Goal: Task Accomplishment & Management: Use online tool/utility

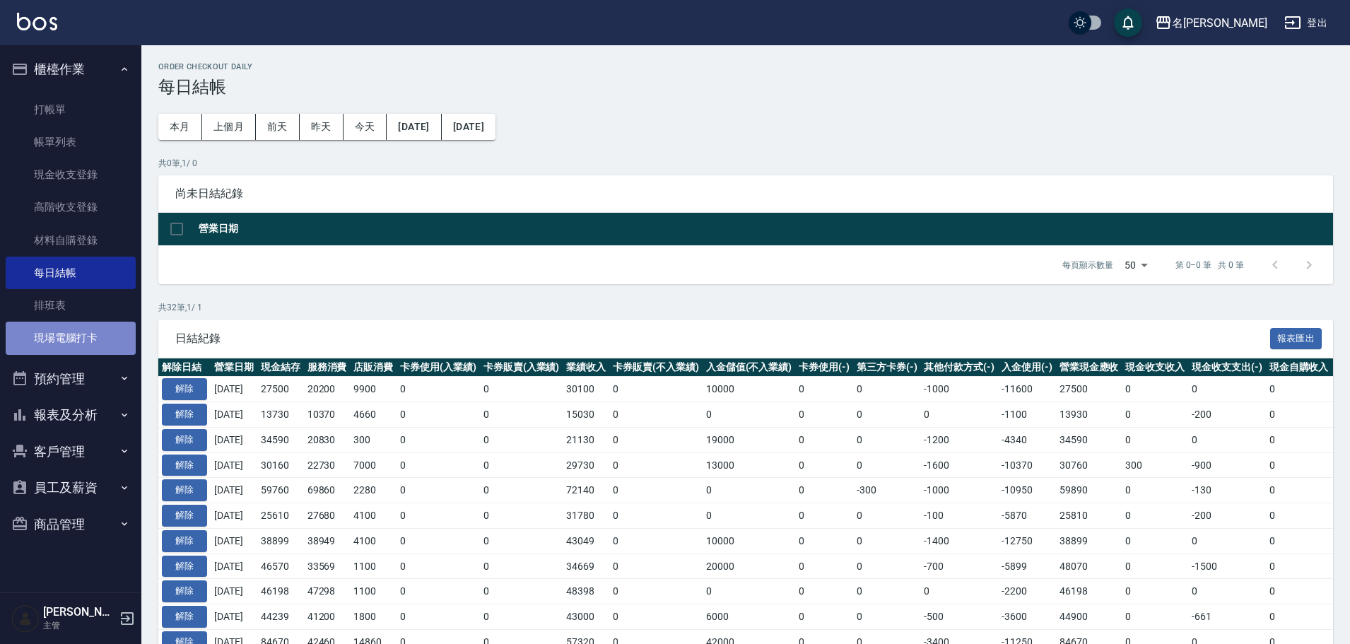
click at [79, 342] on link "現場電腦打卡" at bounding box center [71, 338] width 130 height 33
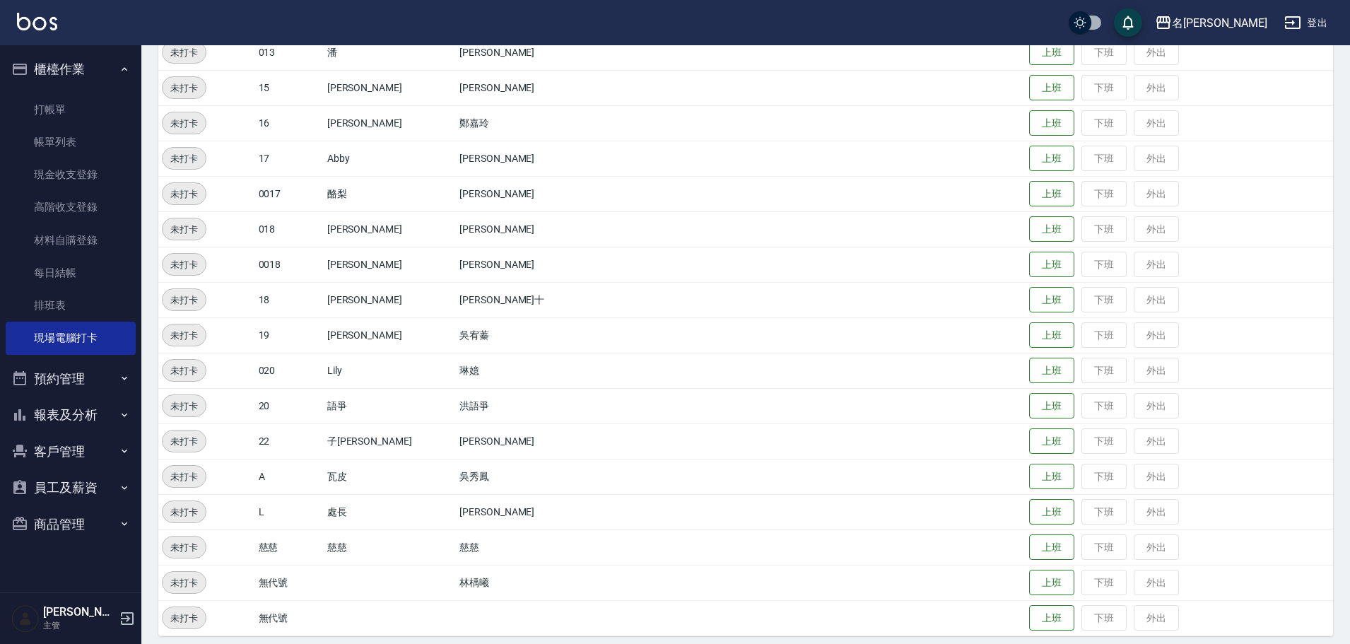
scroll to position [592, 0]
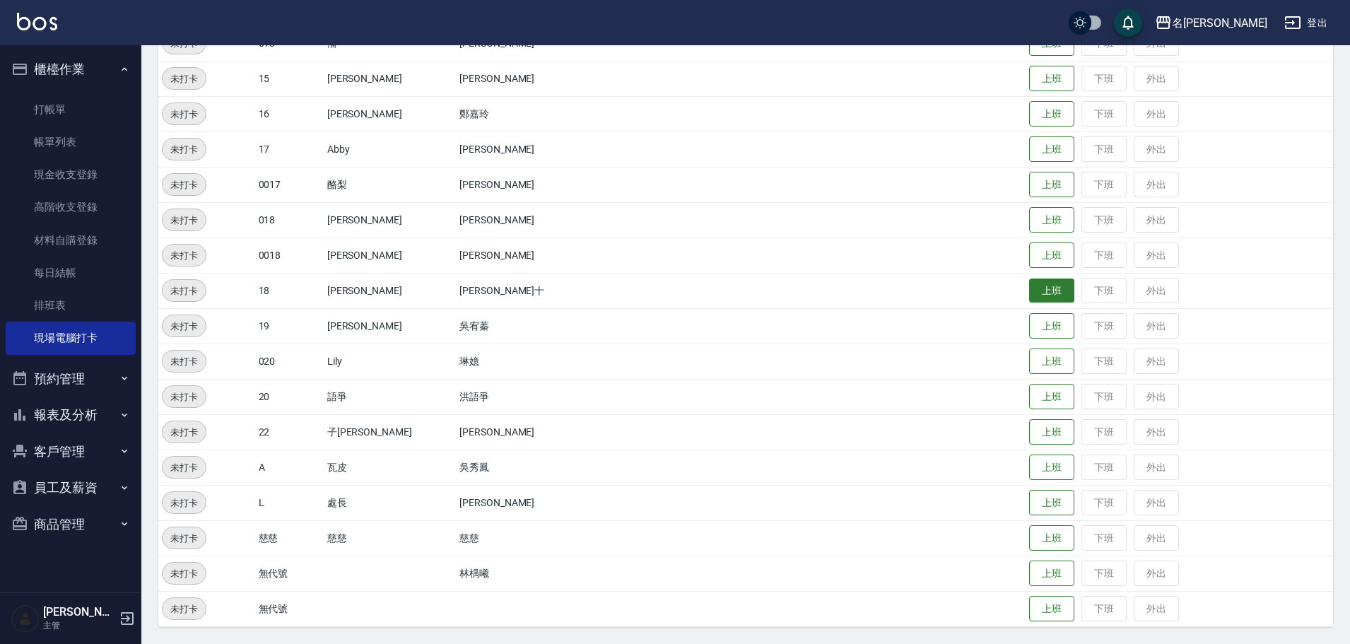
click at [1035, 294] on button "上班" at bounding box center [1051, 290] width 45 height 25
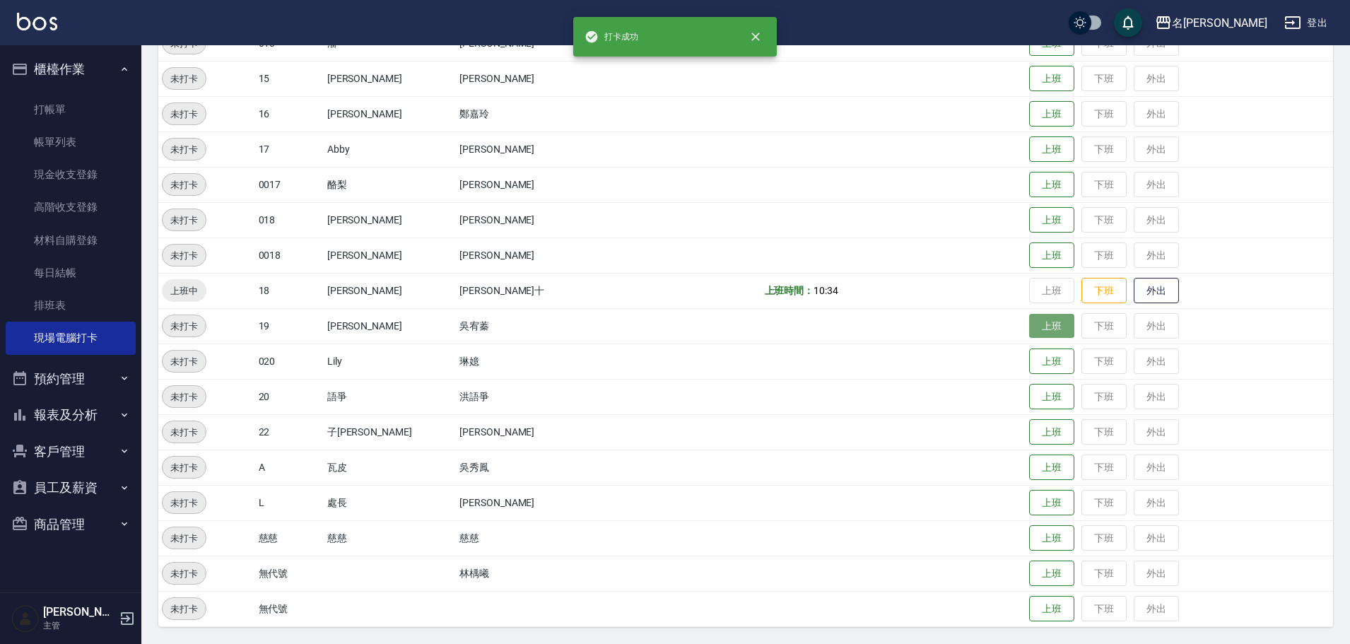
click at [1029, 335] on button "上班" at bounding box center [1051, 326] width 45 height 25
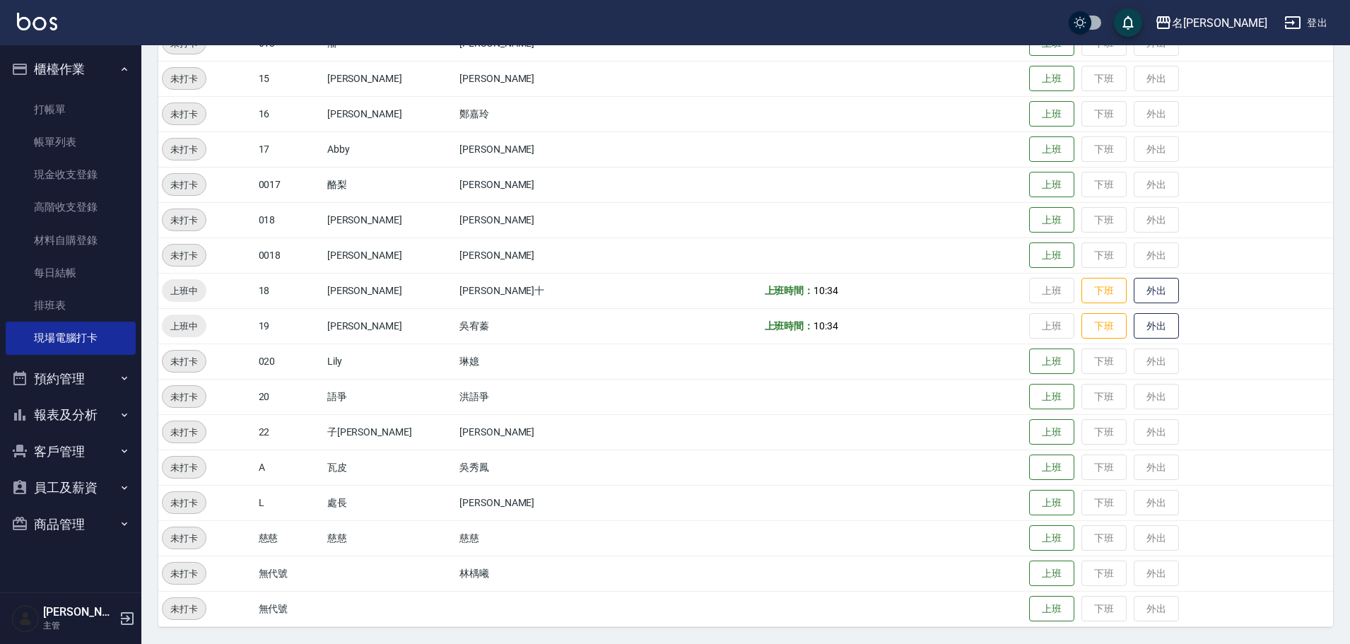
click at [1025, 292] on td "上班 下班 外出" at bounding box center [1178, 290] width 307 height 35
drag, startPoint x: 753, startPoint y: 291, endPoint x: 772, endPoint y: 298, distance: 20.3
click at [772, 298] on td "上班時間： 10:34" at bounding box center [893, 290] width 265 height 35
click at [790, 290] on td "上班時間： 10:34" at bounding box center [893, 290] width 265 height 35
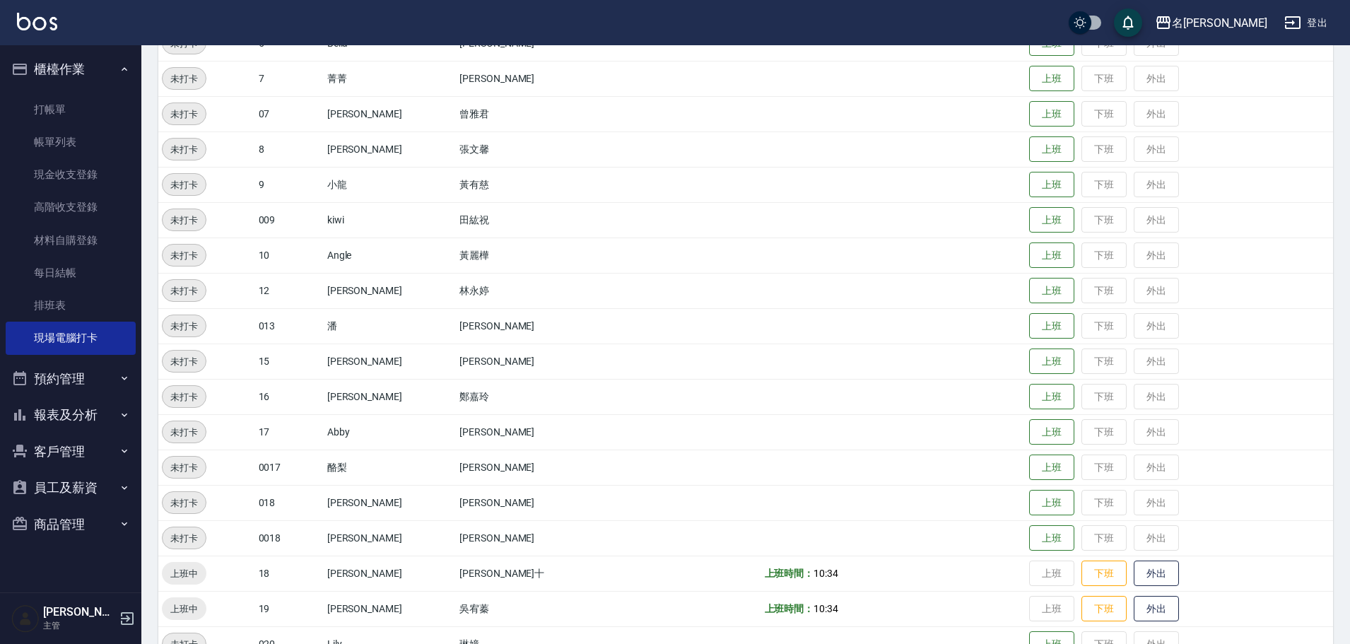
scroll to position [167, 0]
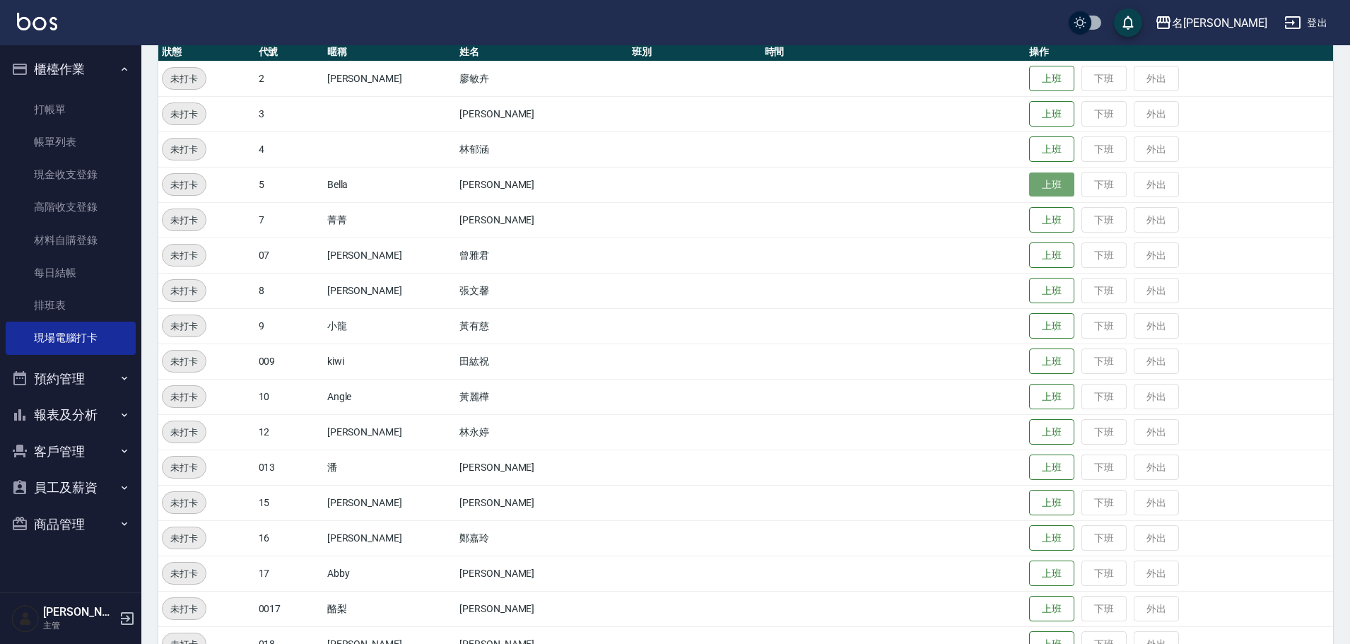
click at [1029, 177] on button "上班" at bounding box center [1051, 184] width 45 height 25
click at [1033, 439] on button "上班" at bounding box center [1051, 432] width 45 height 25
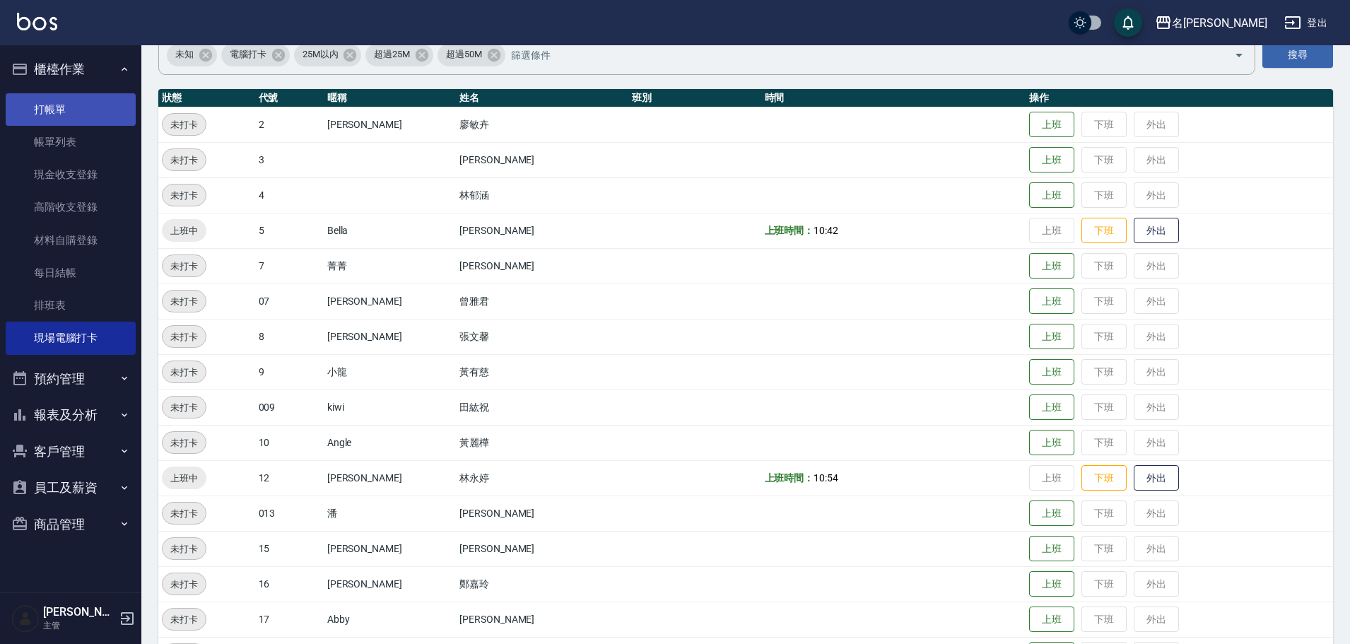
scroll to position [97, 0]
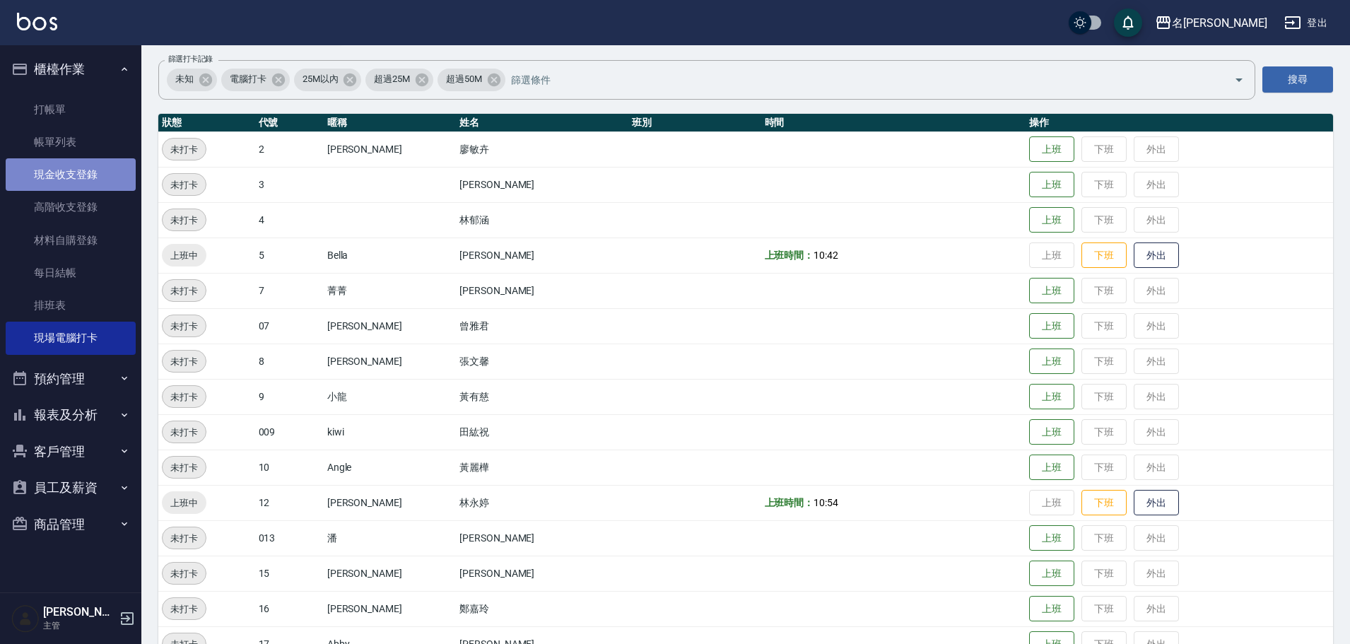
click at [105, 180] on link "現金收支登錄" at bounding box center [71, 174] width 130 height 33
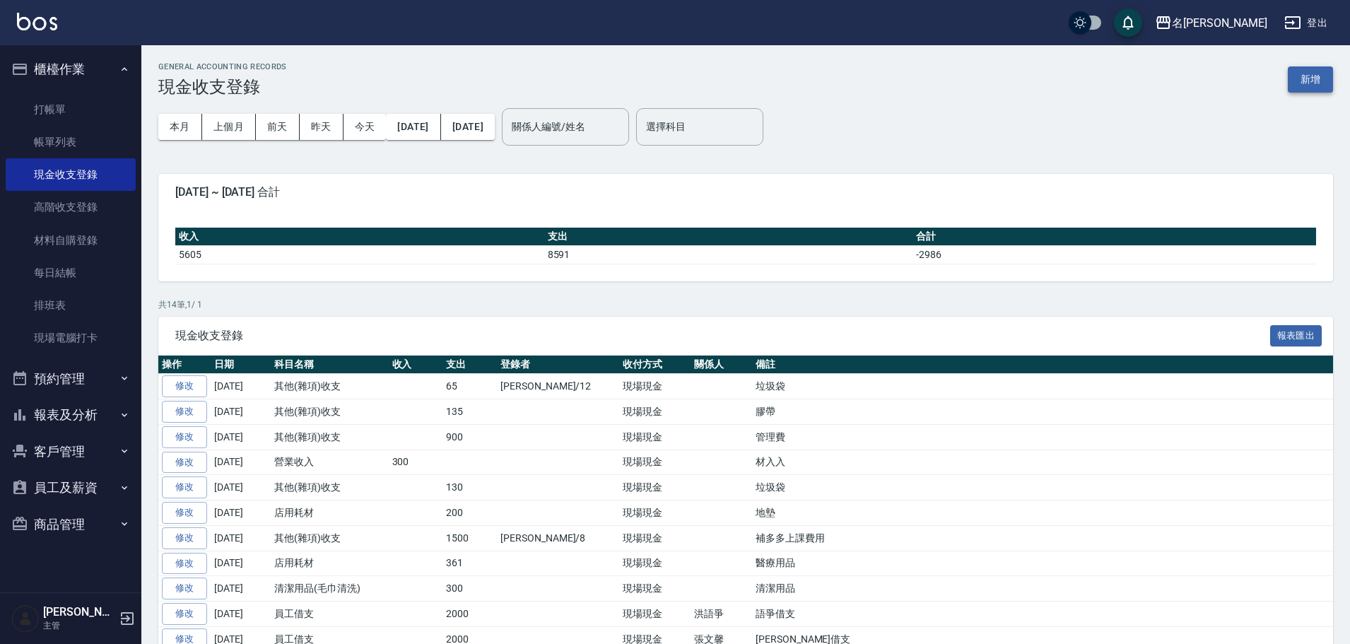
click at [1315, 75] on button "新增" at bounding box center [1310, 79] width 45 height 26
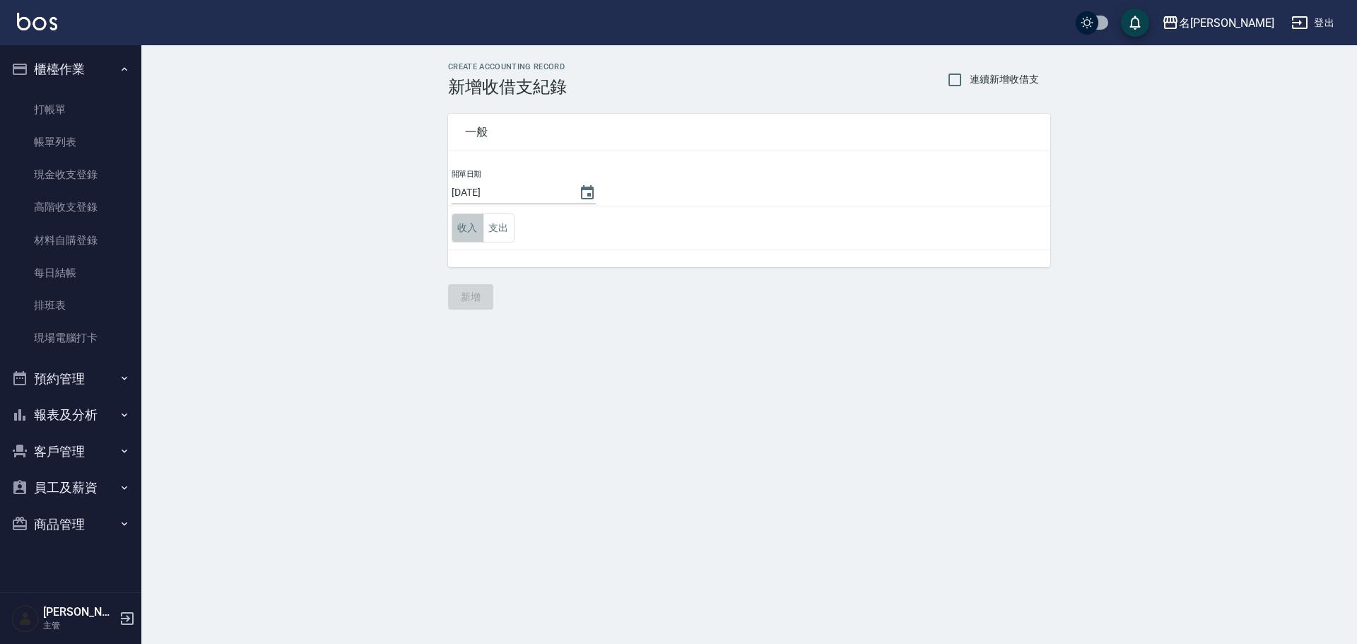
click at [461, 223] on button "收入" at bounding box center [468, 227] width 32 height 29
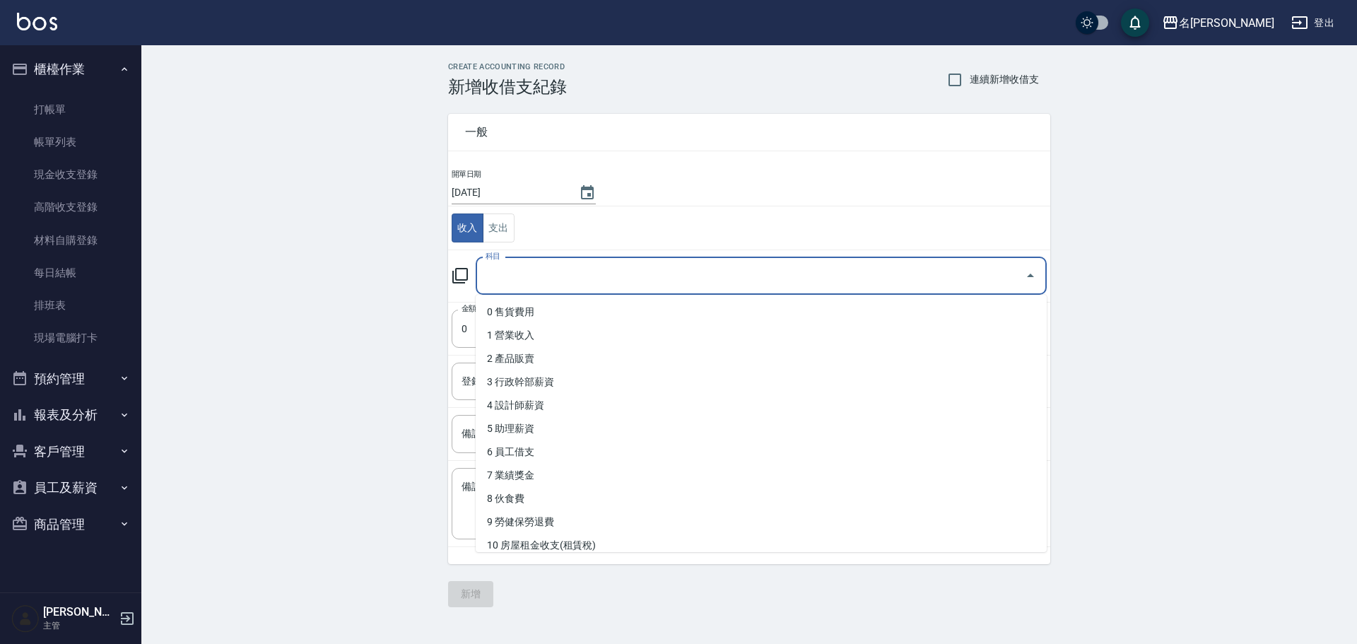
drag, startPoint x: 519, startPoint y: 281, endPoint x: 584, endPoint y: 338, distance: 86.2
click at [518, 281] on input "科目" at bounding box center [750, 276] width 537 height 25
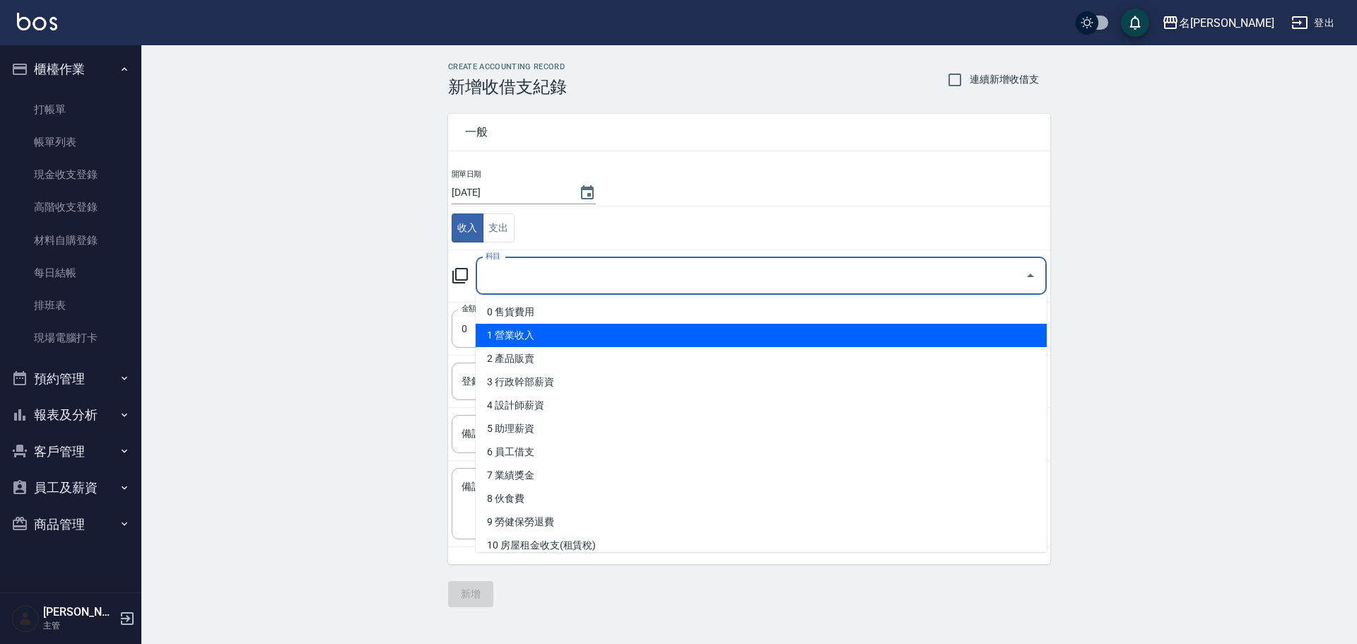
click at [588, 343] on li "1 營業收入" at bounding box center [761, 335] width 571 height 23
type input "1 營業收入"
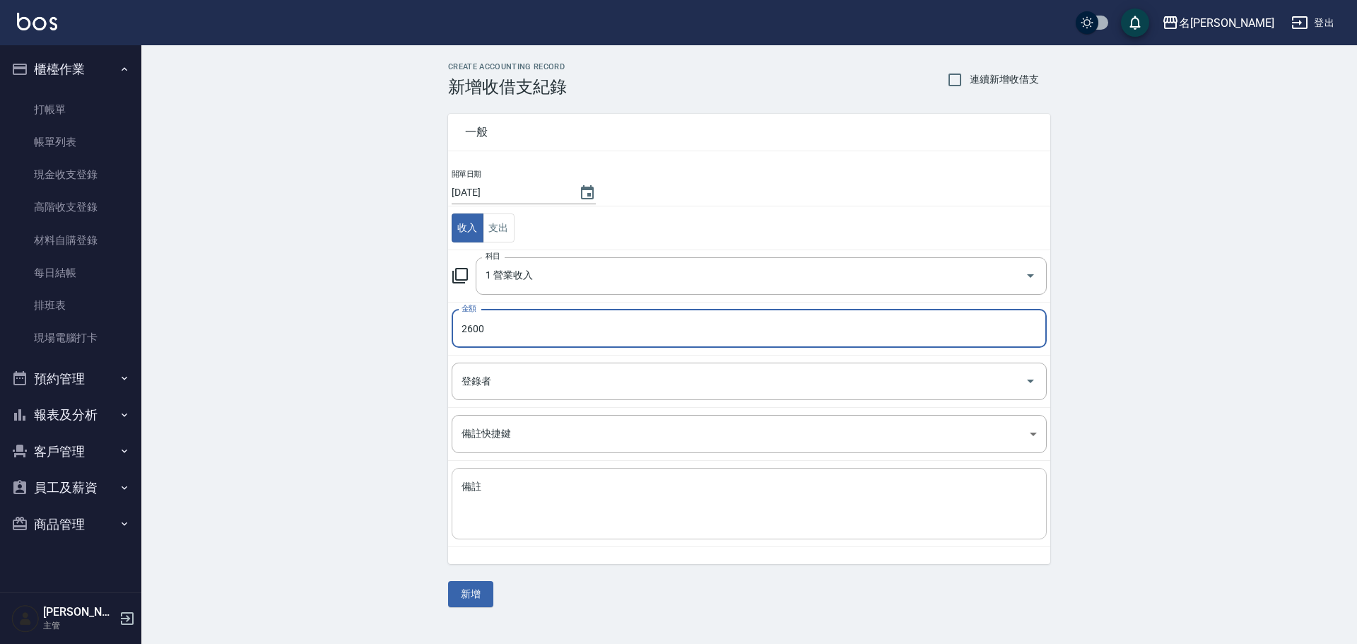
type input "2600"
click at [530, 483] on textarea "備註" at bounding box center [749, 504] width 575 height 48
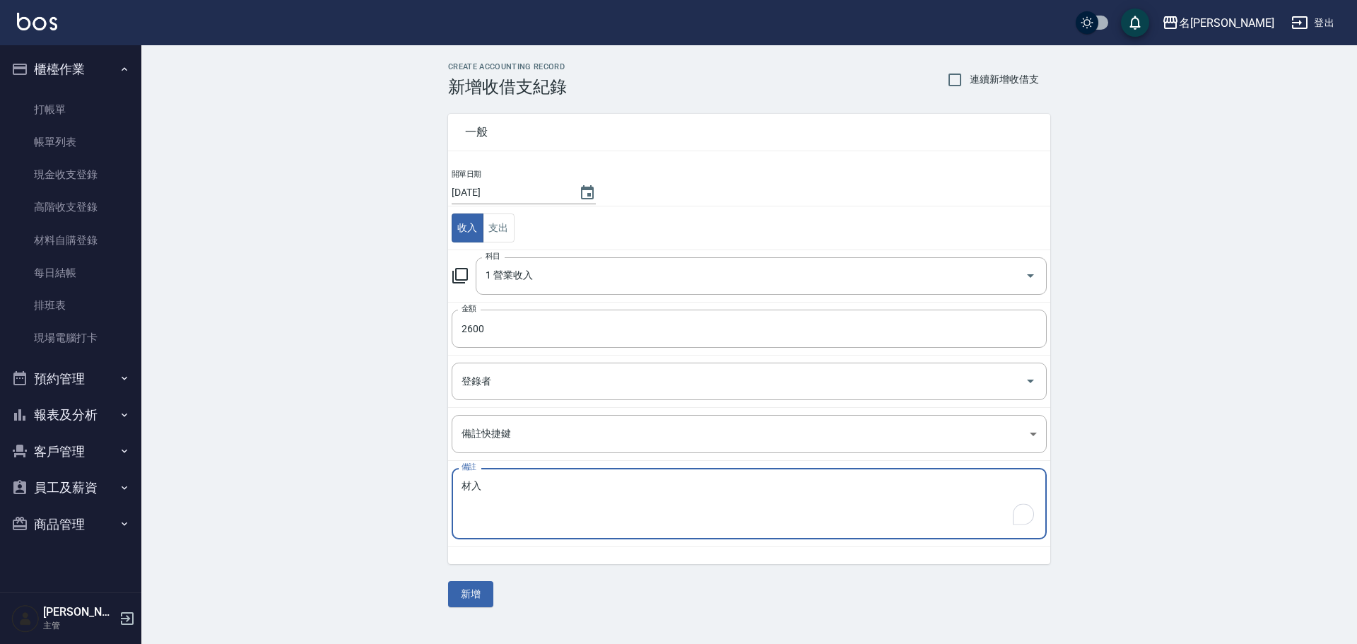
type textarea "材入"
click at [493, 592] on div "一般 開單日期 [DATE] 收入 支出 科目 1 營業收入 科目 金額 2600 金額 登錄者 登錄者 備註快捷鍵 ​ 備註快捷鍵 備註 材入 x 備註 新增" at bounding box center [749, 352] width 602 height 510
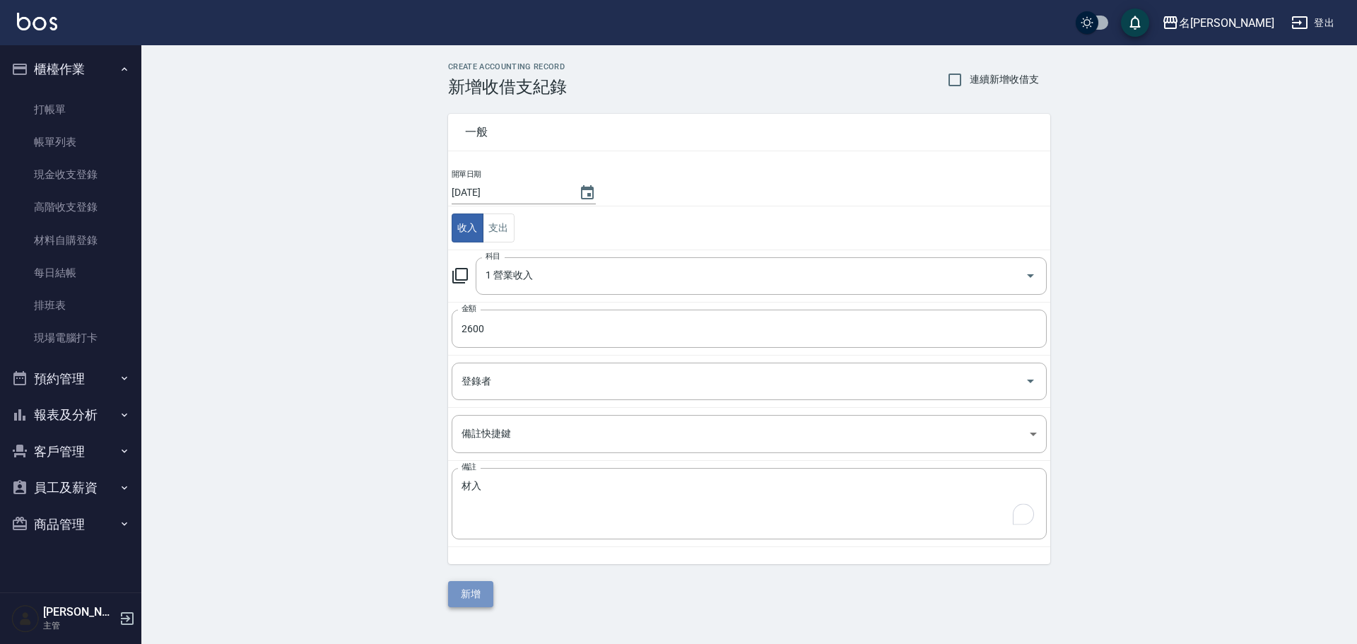
click at [488, 594] on button "新增" at bounding box center [470, 594] width 45 height 26
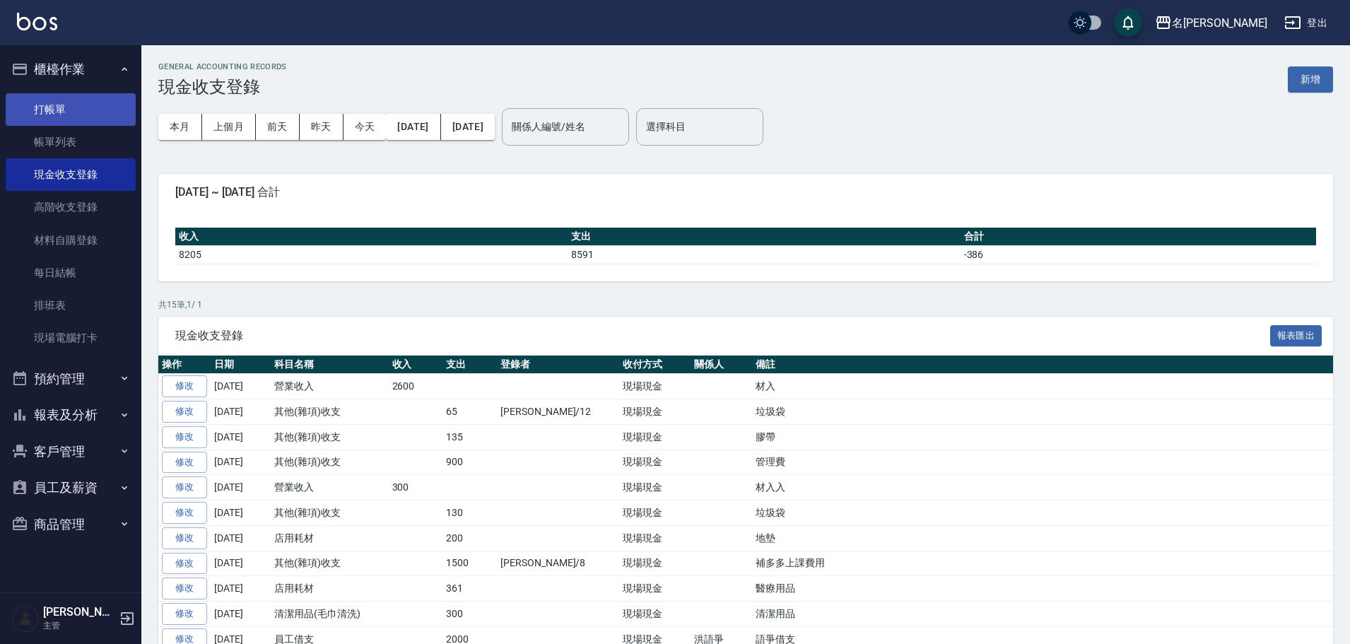
click at [67, 111] on link "打帳單" at bounding box center [71, 109] width 130 height 33
